Goal: Navigation & Orientation: Find specific page/section

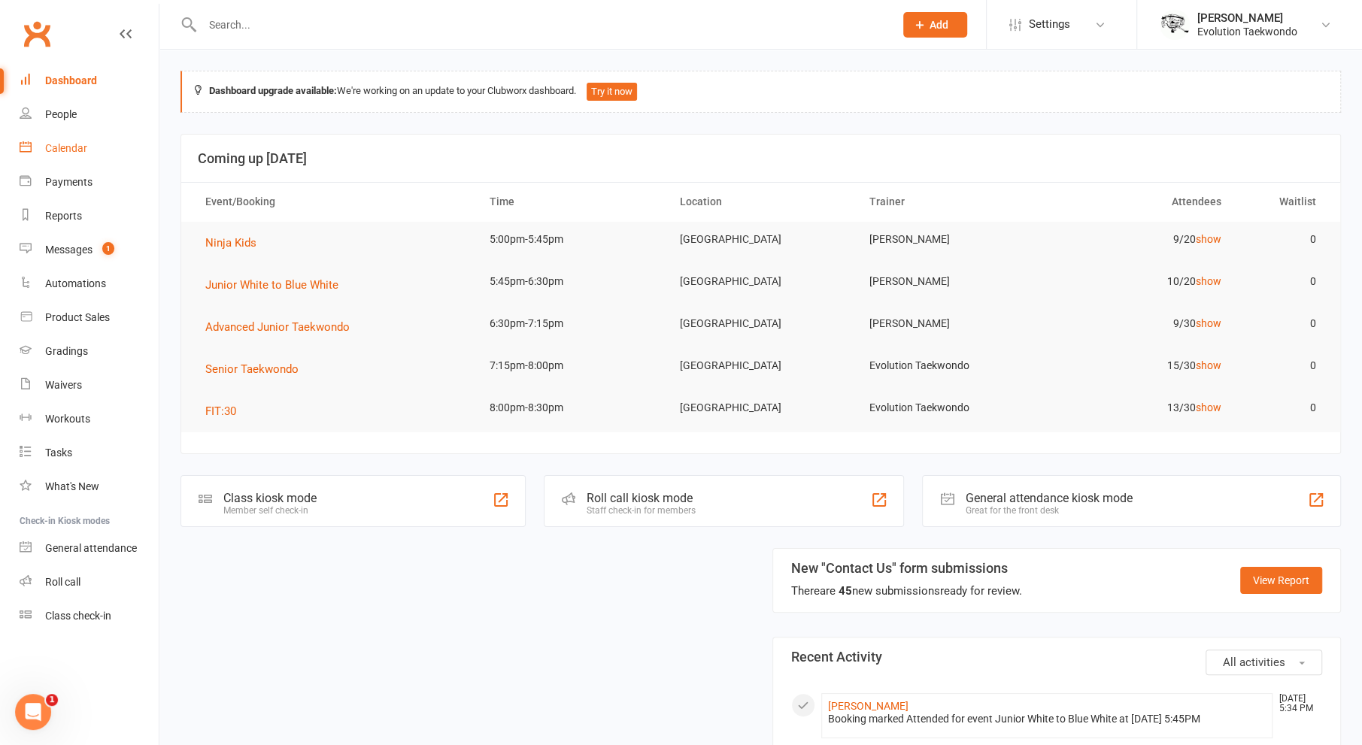
click at [86, 148] on div "Calendar" at bounding box center [66, 148] width 42 height 12
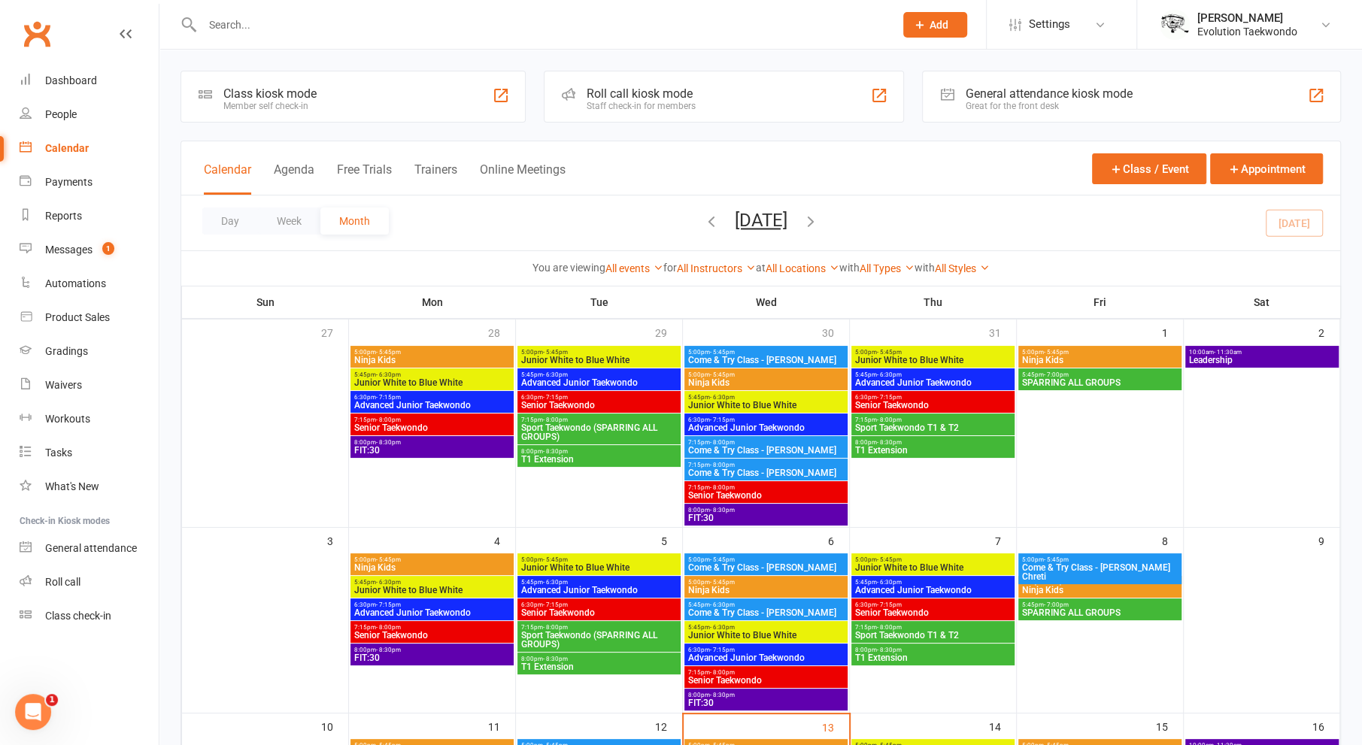
scroll to position [102, 0]
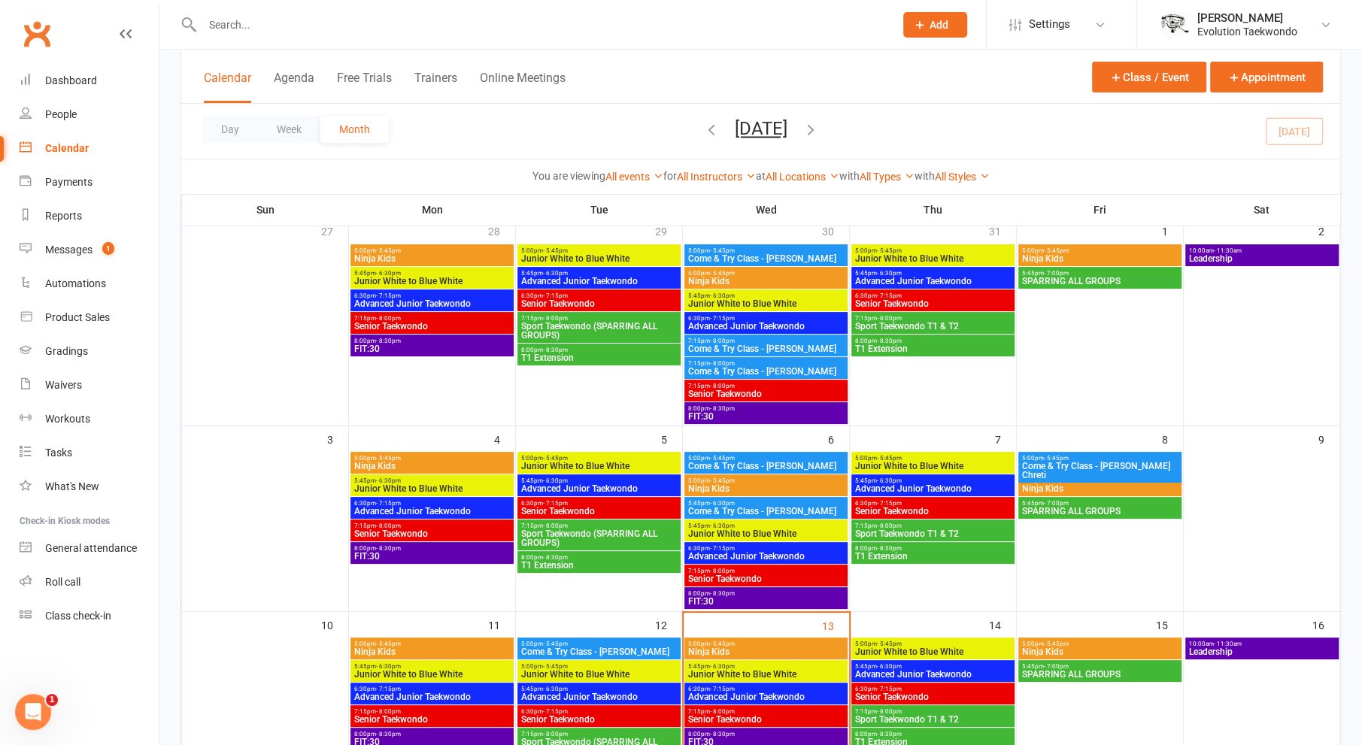
click at [1261, 259] on span "Leadership" at bounding box center [1261, 258] width 147 height 9
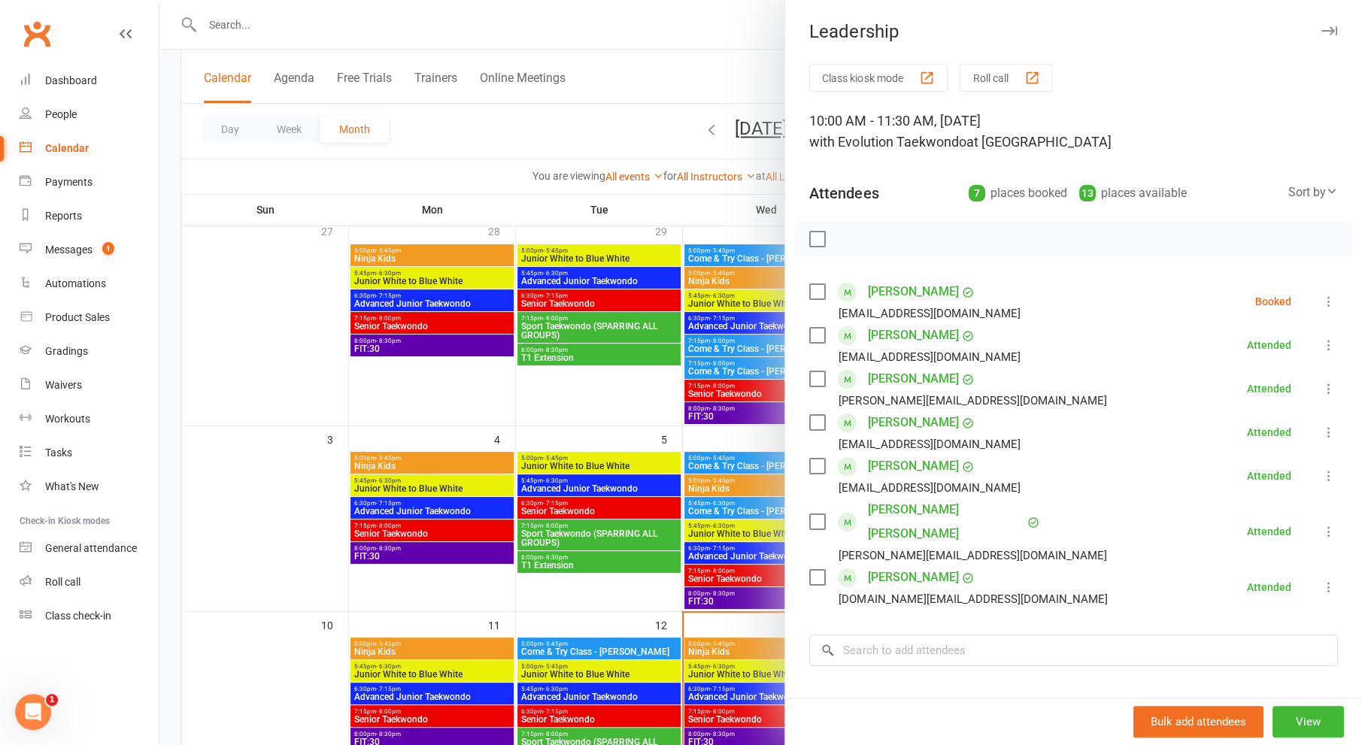
click at [592, 429] on div at bounding box center [760, 372] width 1203 height 745
